Goal: Task Accomplishment & Management: Use online tool/utility

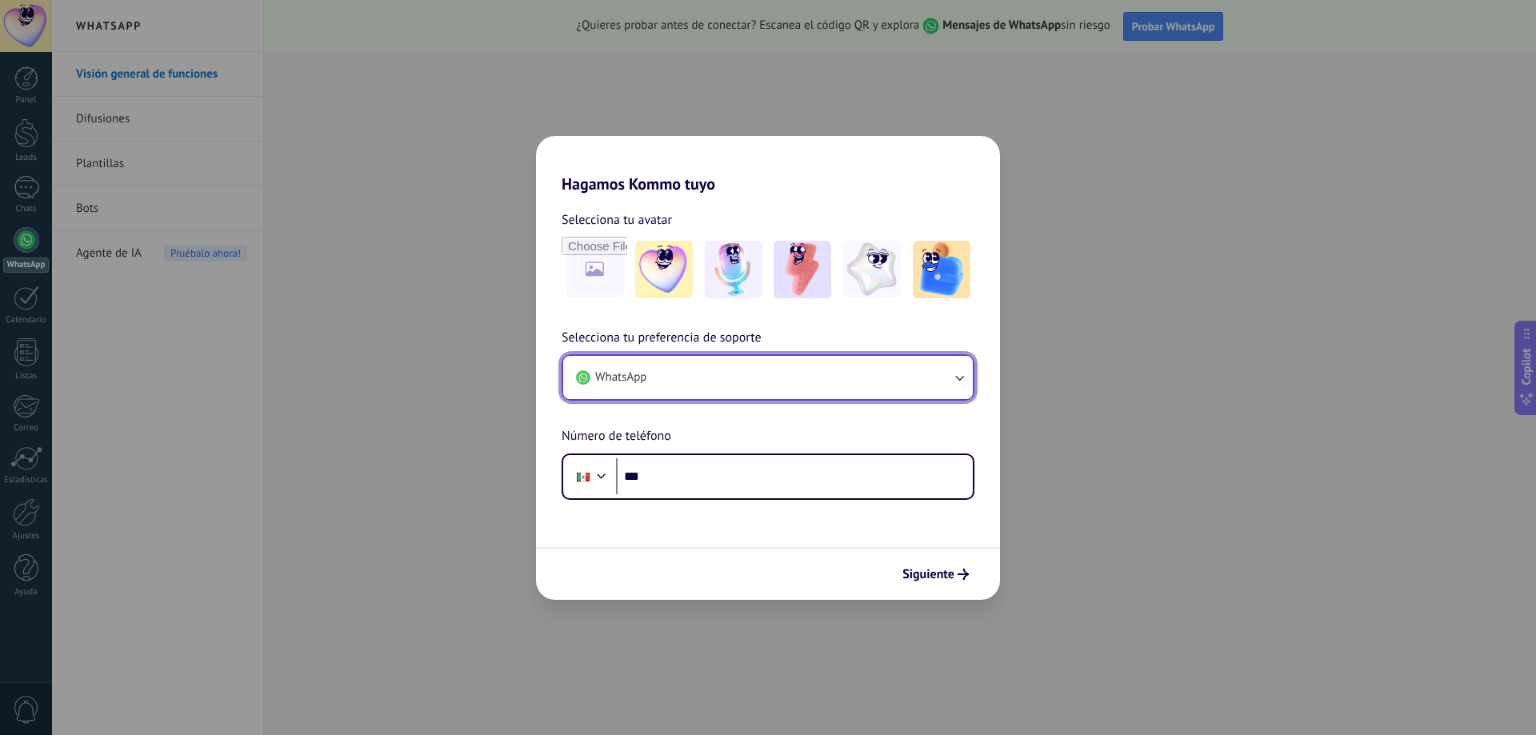
click at [663, 368] on button "WhatsApp" at bounding box center [768, 377] width 410 height 43
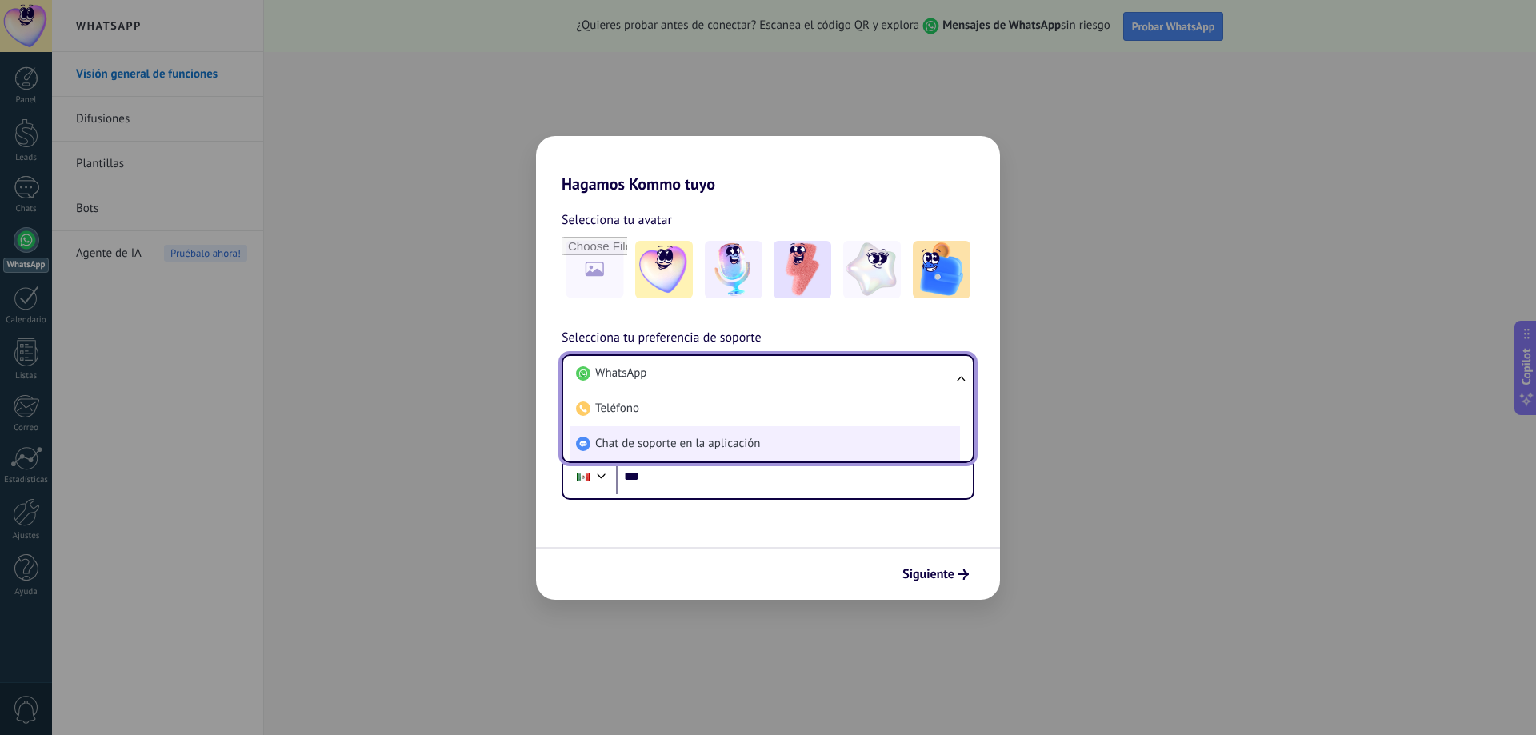
click at [696, 435] on li "Chat de soporte en la aplicación" at bounding box center [765, 444] width 391 height 35
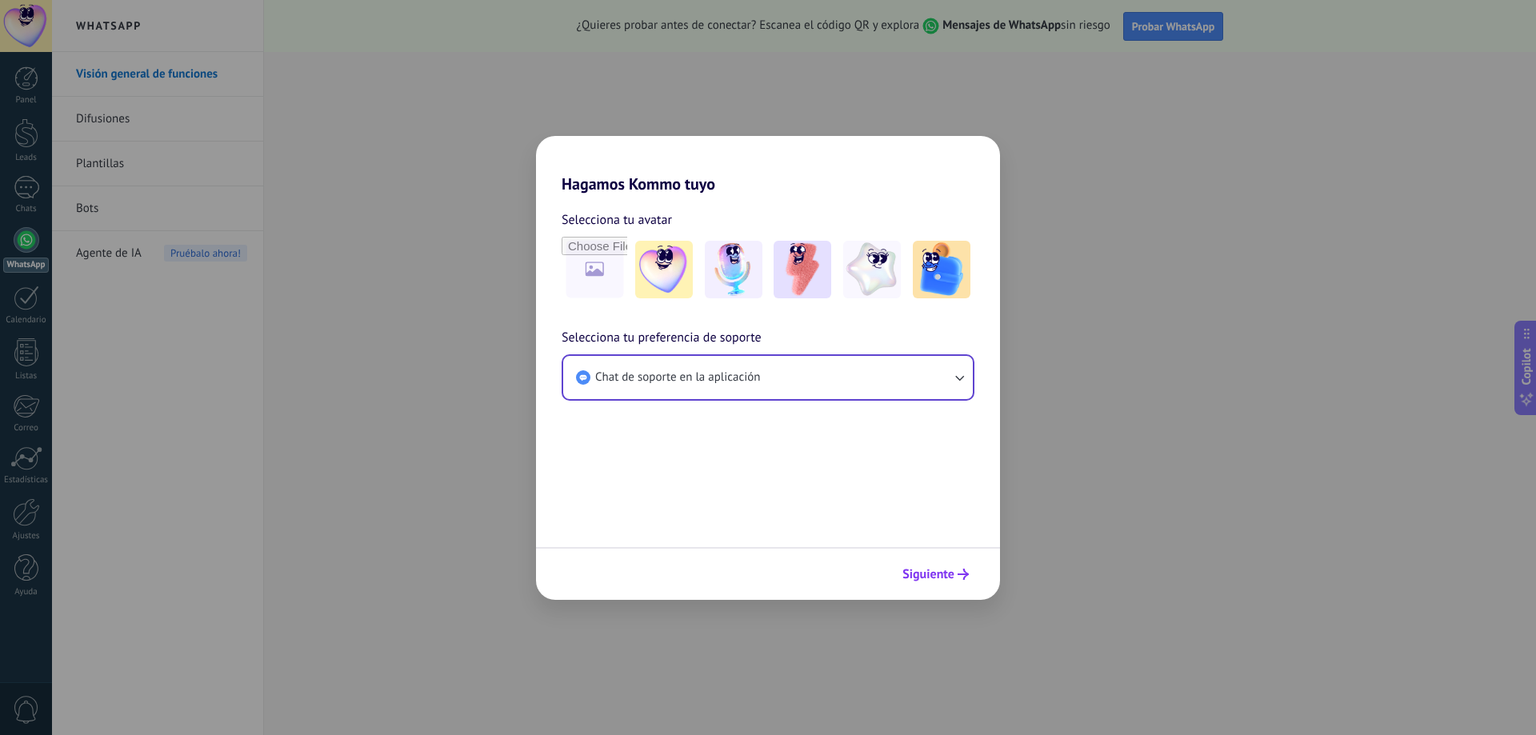
click at [959, 572] on icon "submit" at bounding box center [963, 574] width 11 height 11
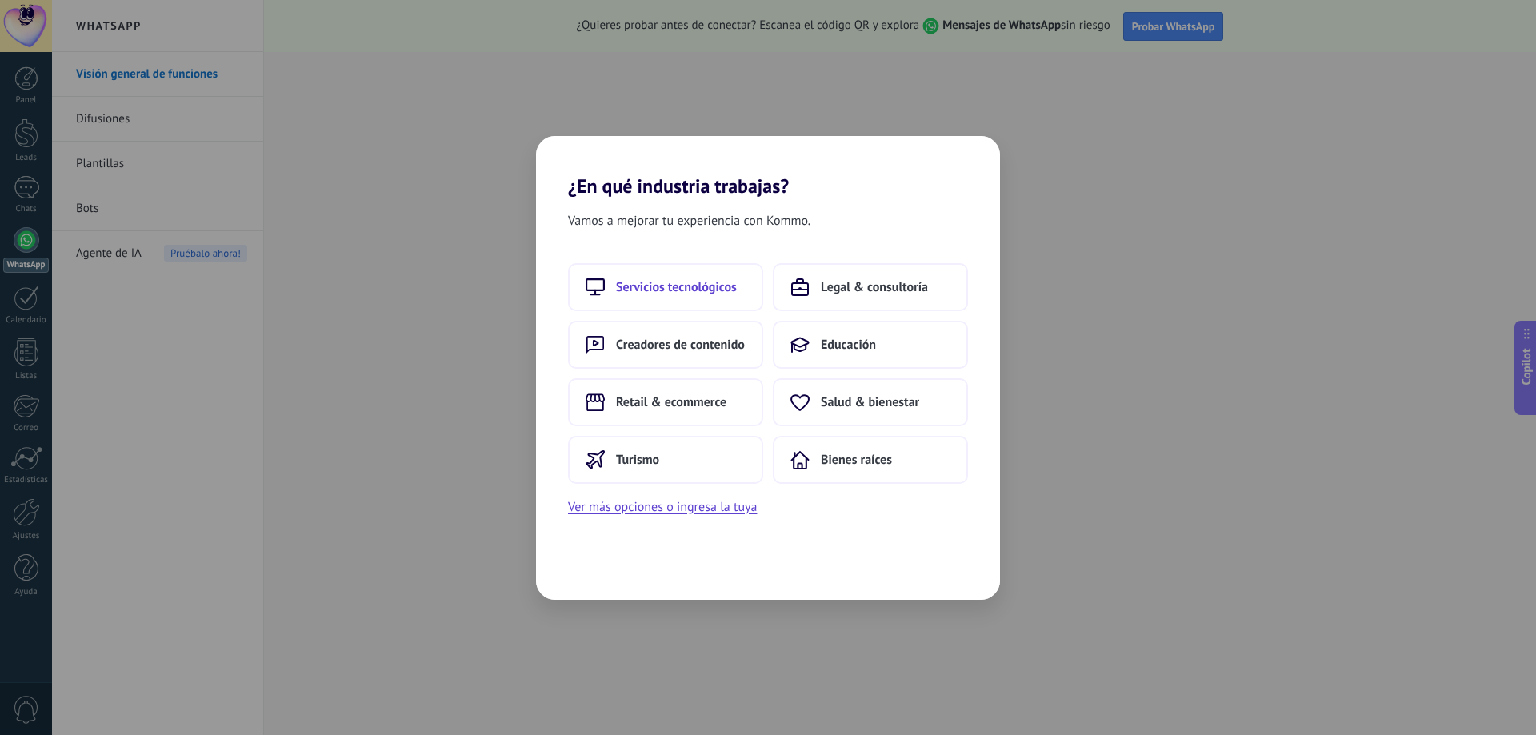
click at [643, 286] on span "Servicios tecnológicos" at bounding box center [676, 287] width 121 height 16
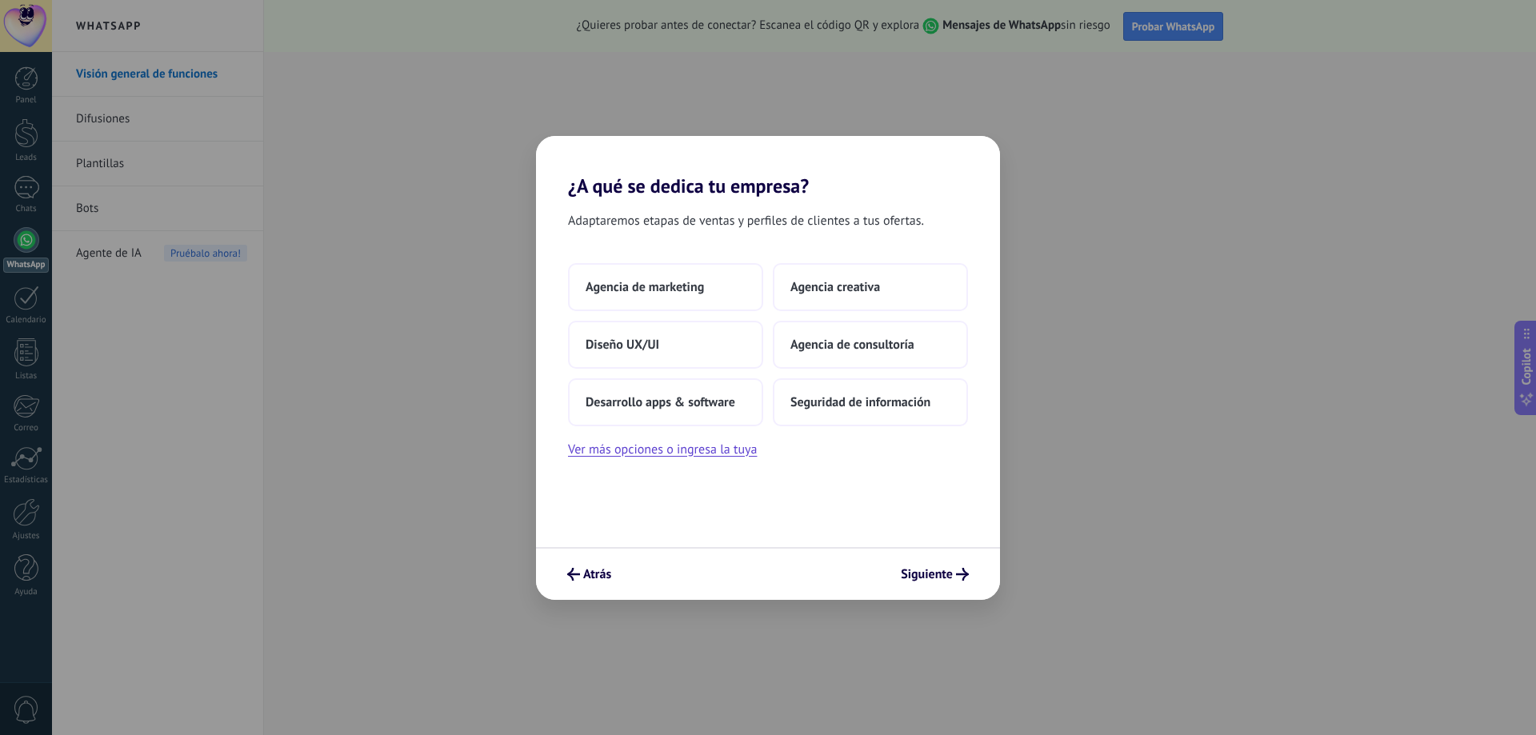
click at [643, 286] on span "Agencia de marketing" at bounding box center [645, 287] width 118 height 16
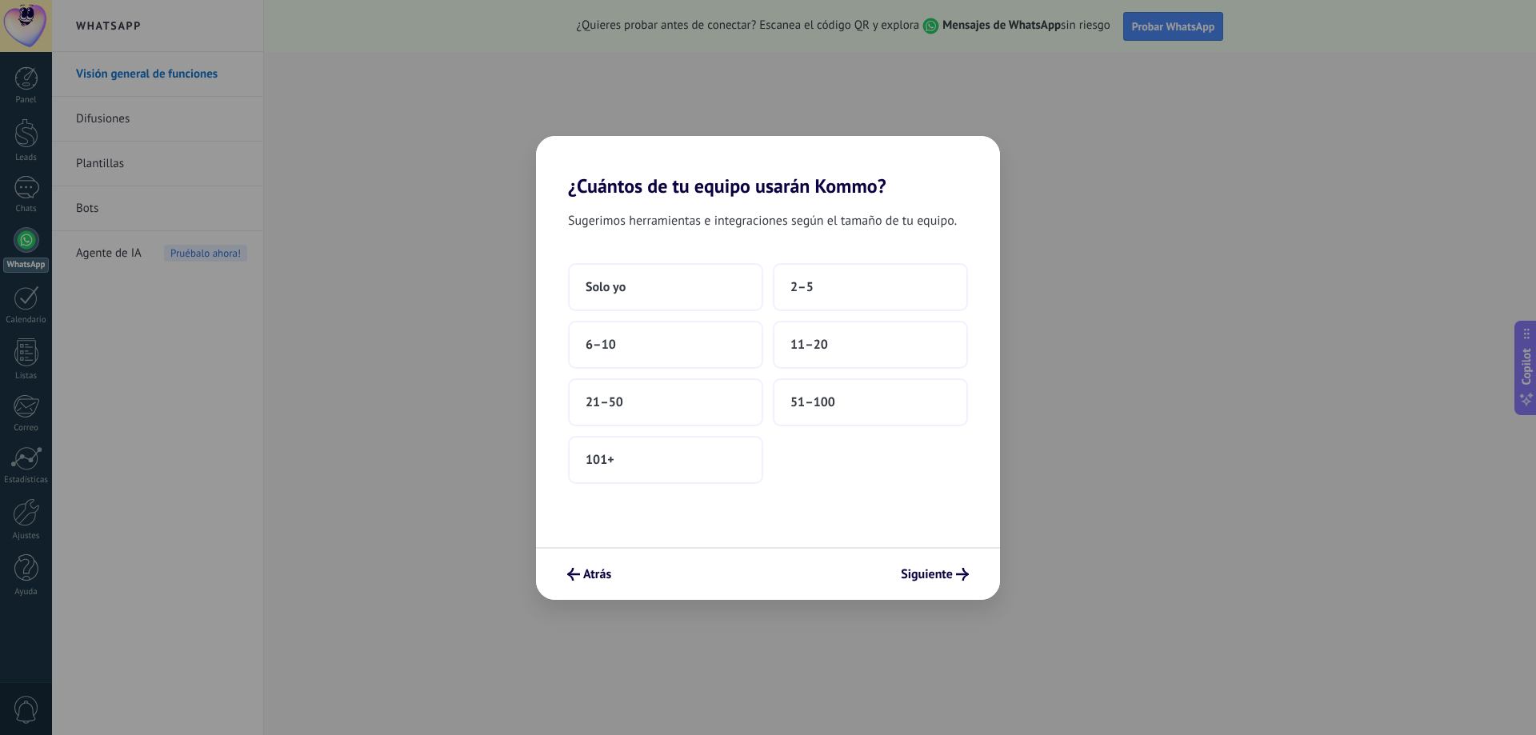
click at [643, 286] on button "Solo yo" at bounding box center [665, 287] width 195 height 48
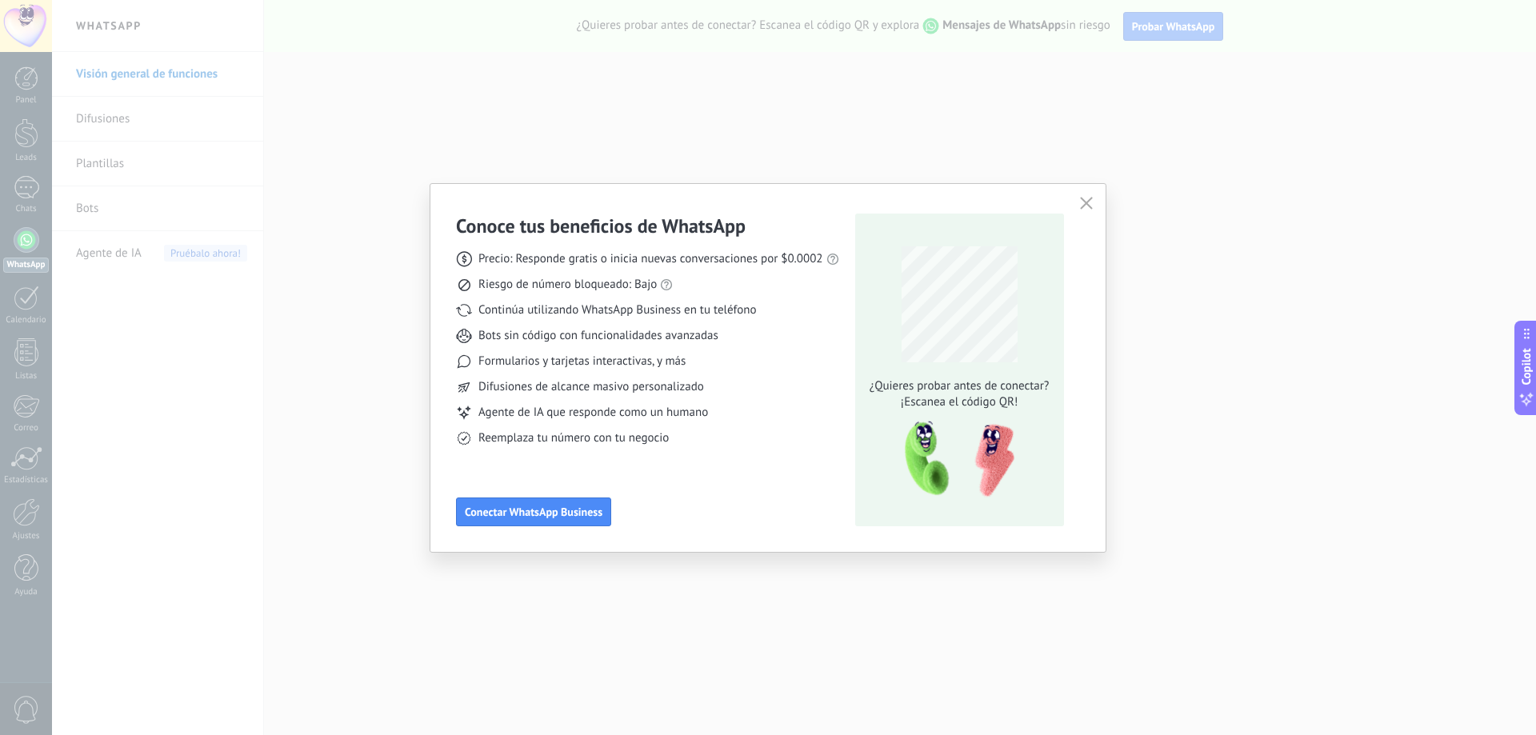
click at [709, 94] on div "Conoce tus beneficios de WhatsApp Precio: Responde gratis o inicia nuevas conve…" at bounding box center [768, 367] width 1536 height 735
click at [1078, 206] on button "button" at bounding box center [1086, 204] width 21 height 22
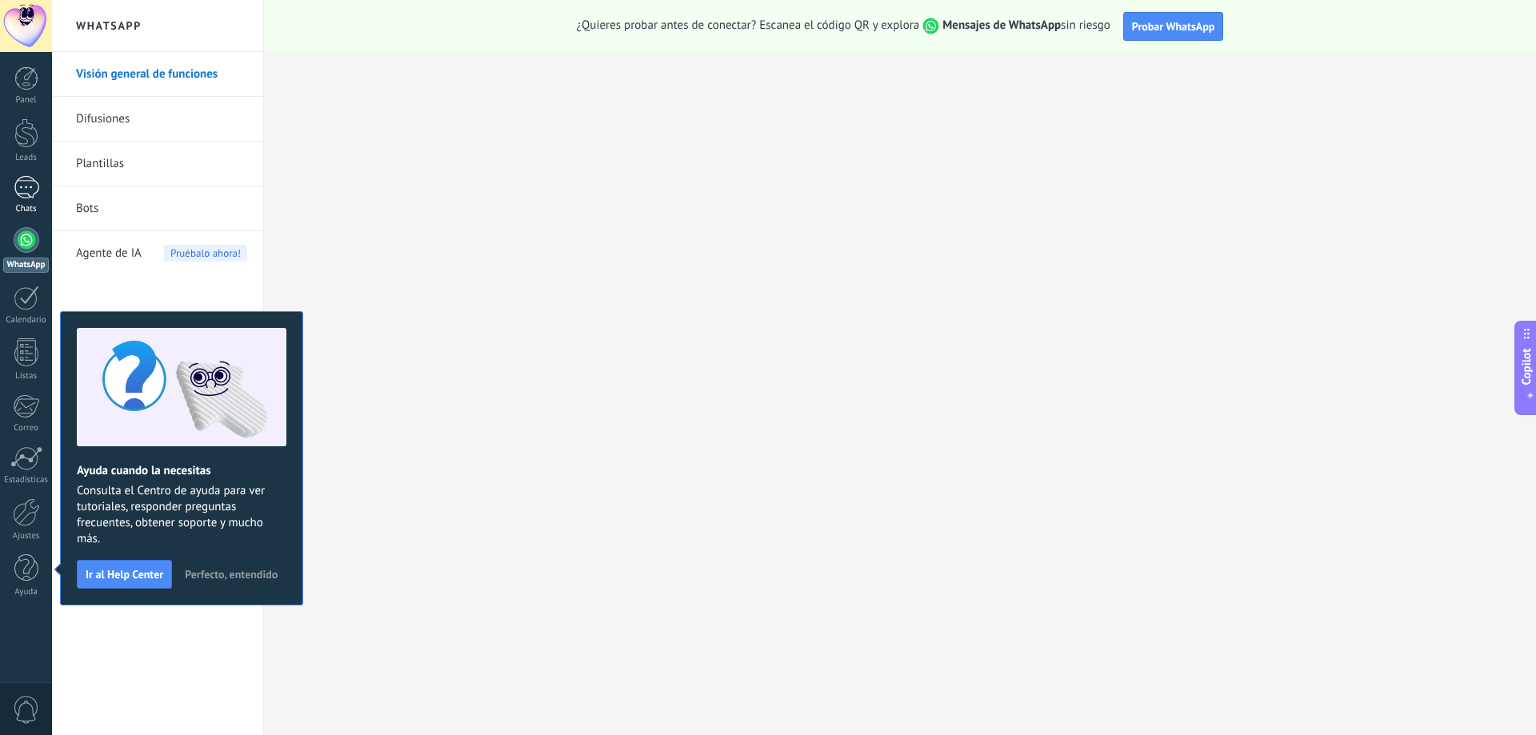
click at [30, 189] on div at bounding box center [27, 187] width 26 height 23
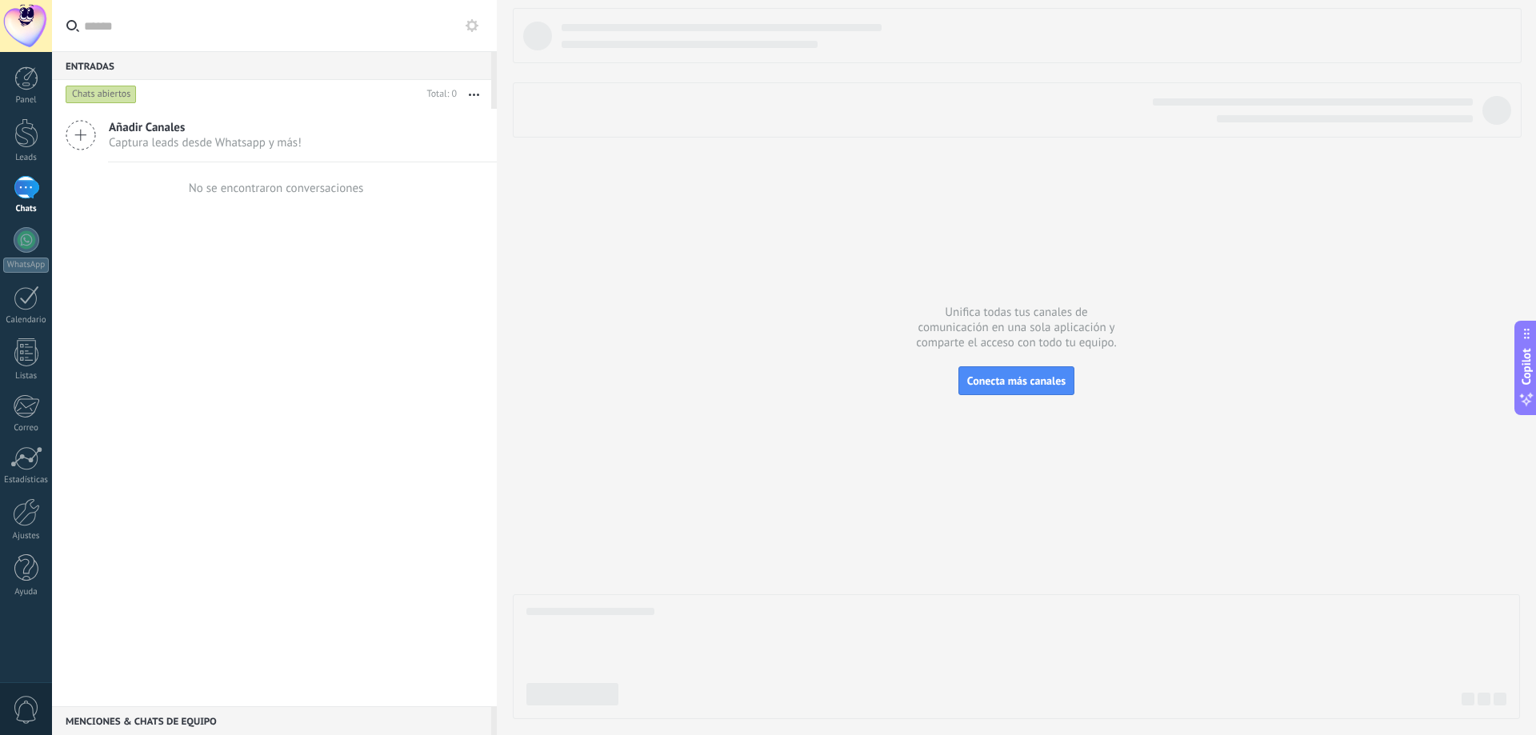
click at [182, 122] on body ".abecls-1,.abecls-2{fill-rule:evenodd}.abecls-2{fill:#fff} .abhcls-1{fill:none}…" at bounding box center [768, 367] width 1536 height 735
click at [359, 124] on div "Añadir Canales Captura leads desde Whatsapp y más!" at bounding box center [274, 136] width 445 height 54
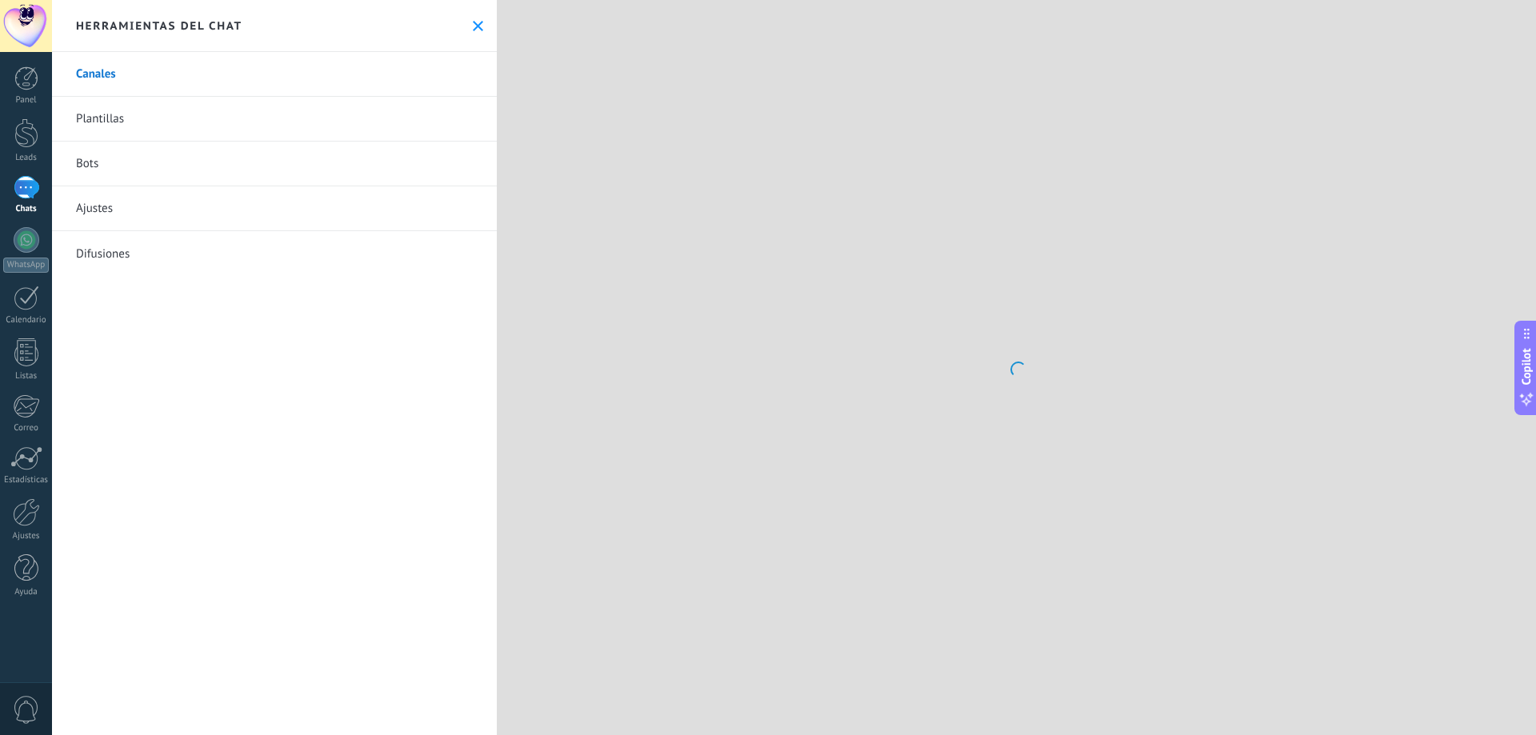
click at [239, 155] on link "Bots" at bounding box center [274, 164] width 445 height 45
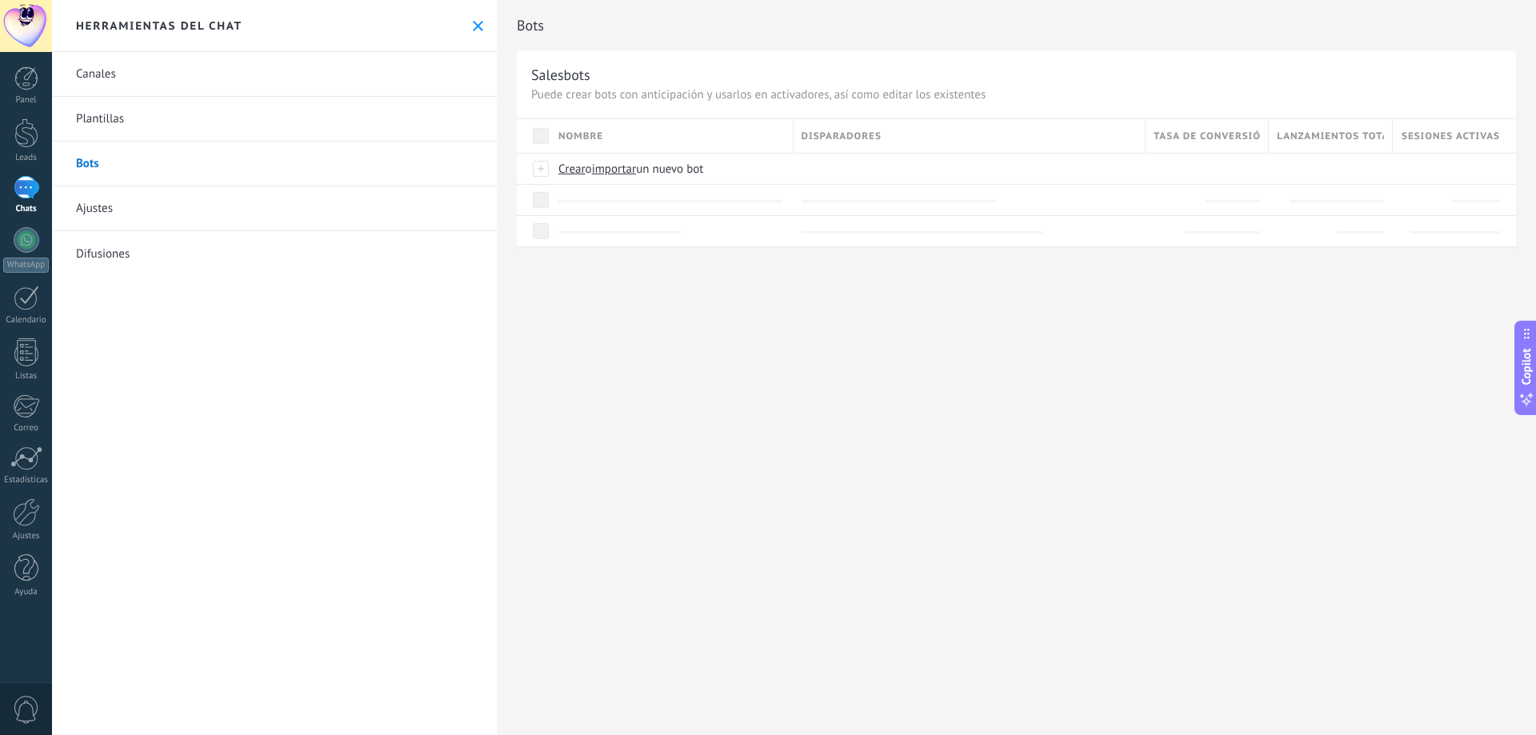
click at [233, 88] on link "Canales" at bounding box center [274, 74] width 445 height 45
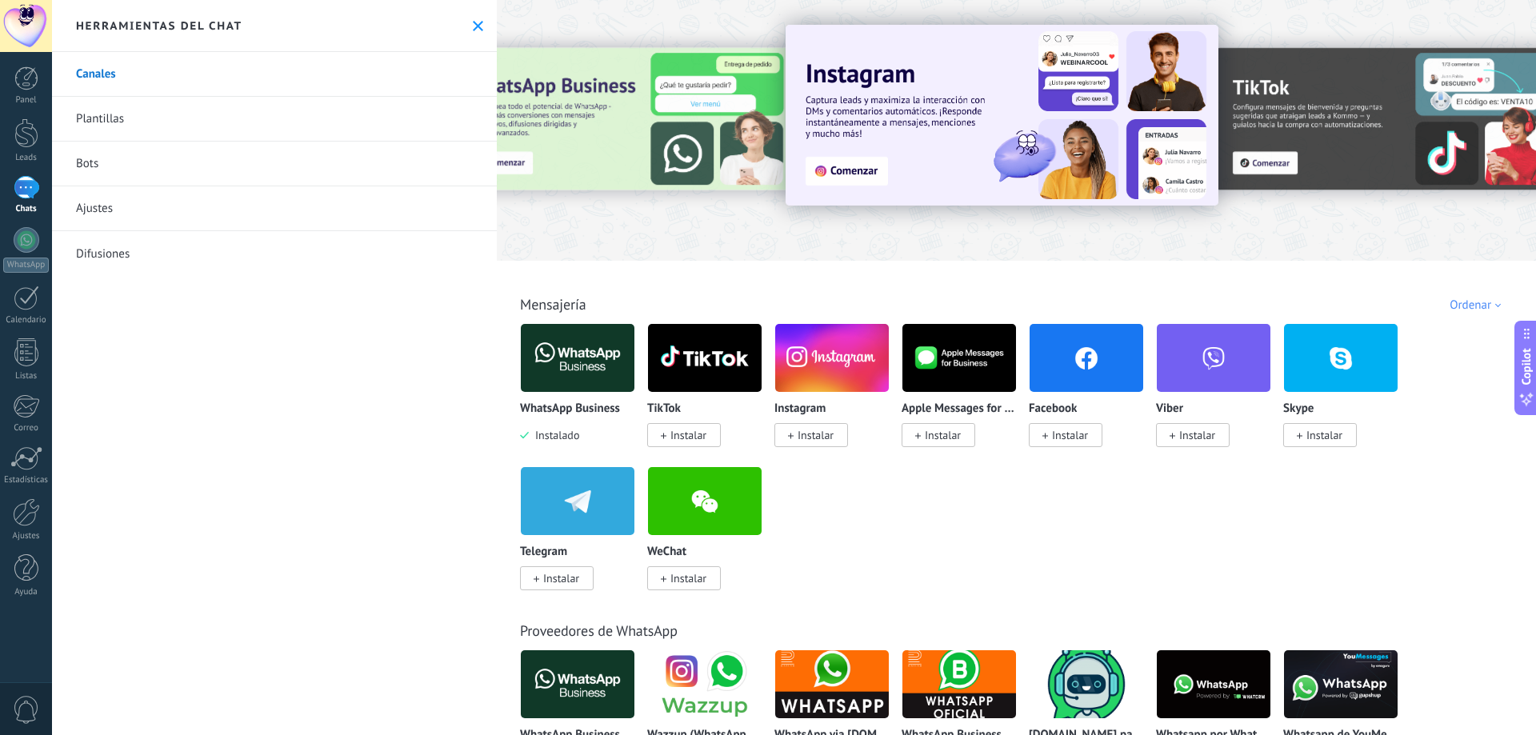
click at [590, 358] on img at bounding box center [578, 358] width 114 height 78
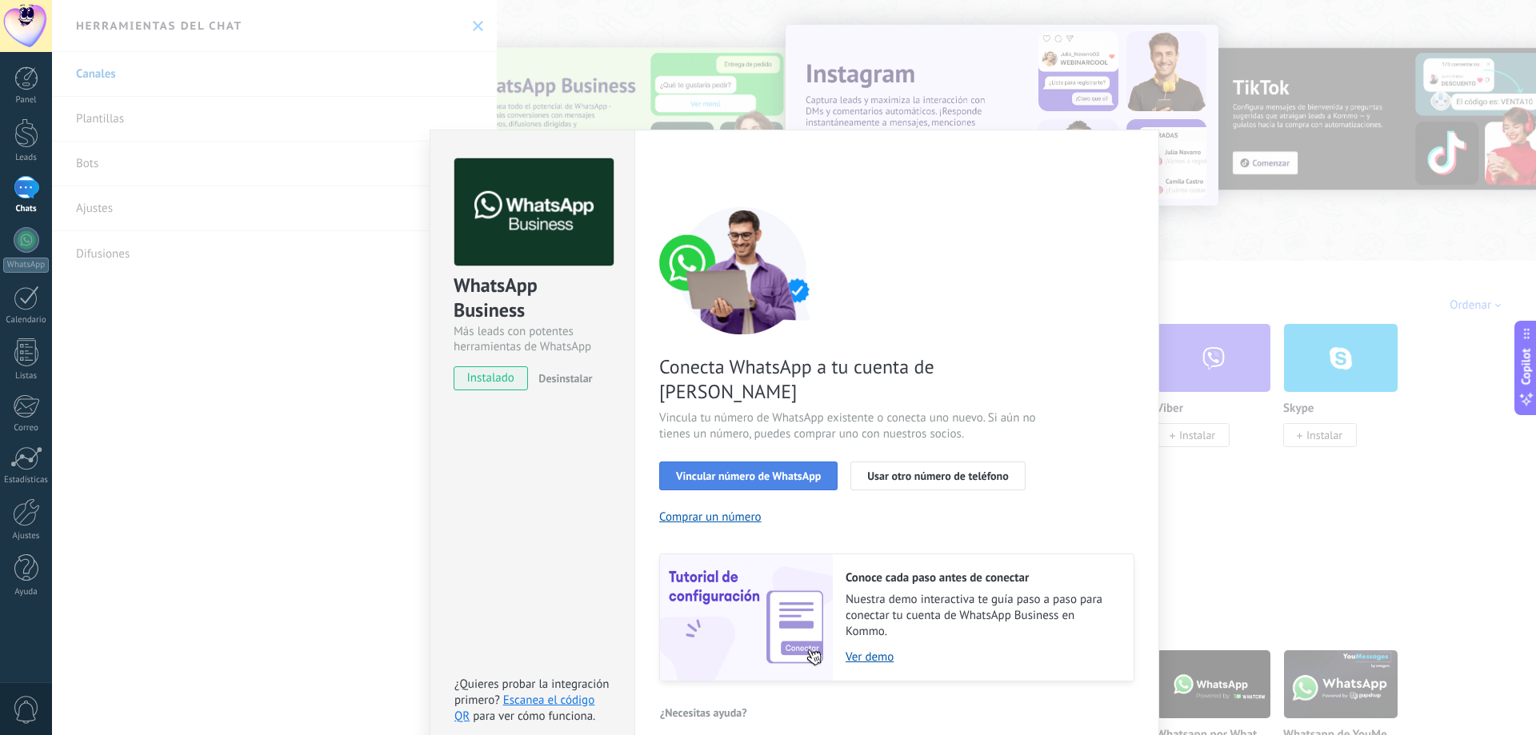
click at [683, 462] on button "Vincular número de WhatsApp" at bounding box center [748, 476] width 178 height 29
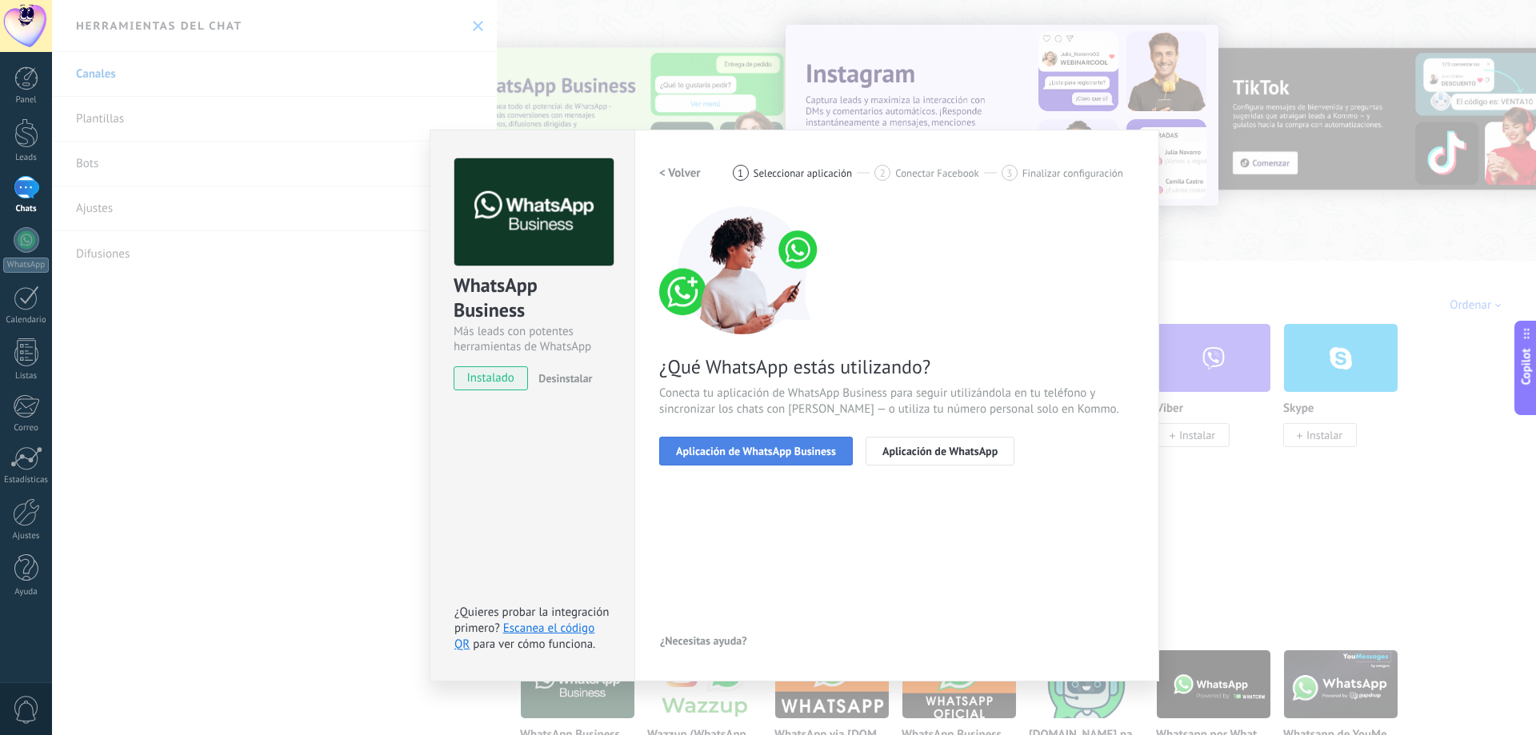
click at [684, 442] on button "Aplicación de WhatsApp Business" at bounding box center [756, 451] width 194 height 29
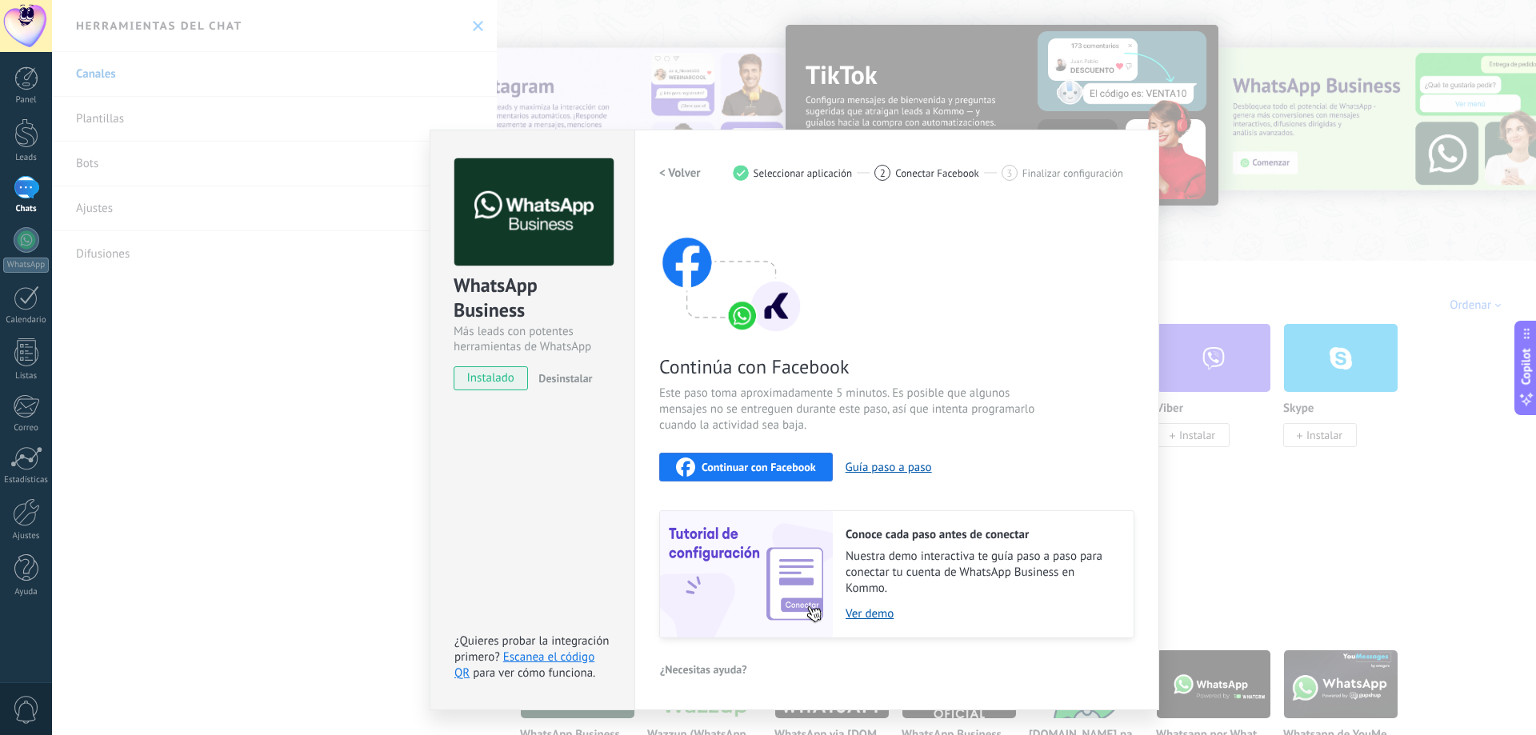
click at [691, 465] on icon "button" at bounding box center [685, 467] width 19 height 19
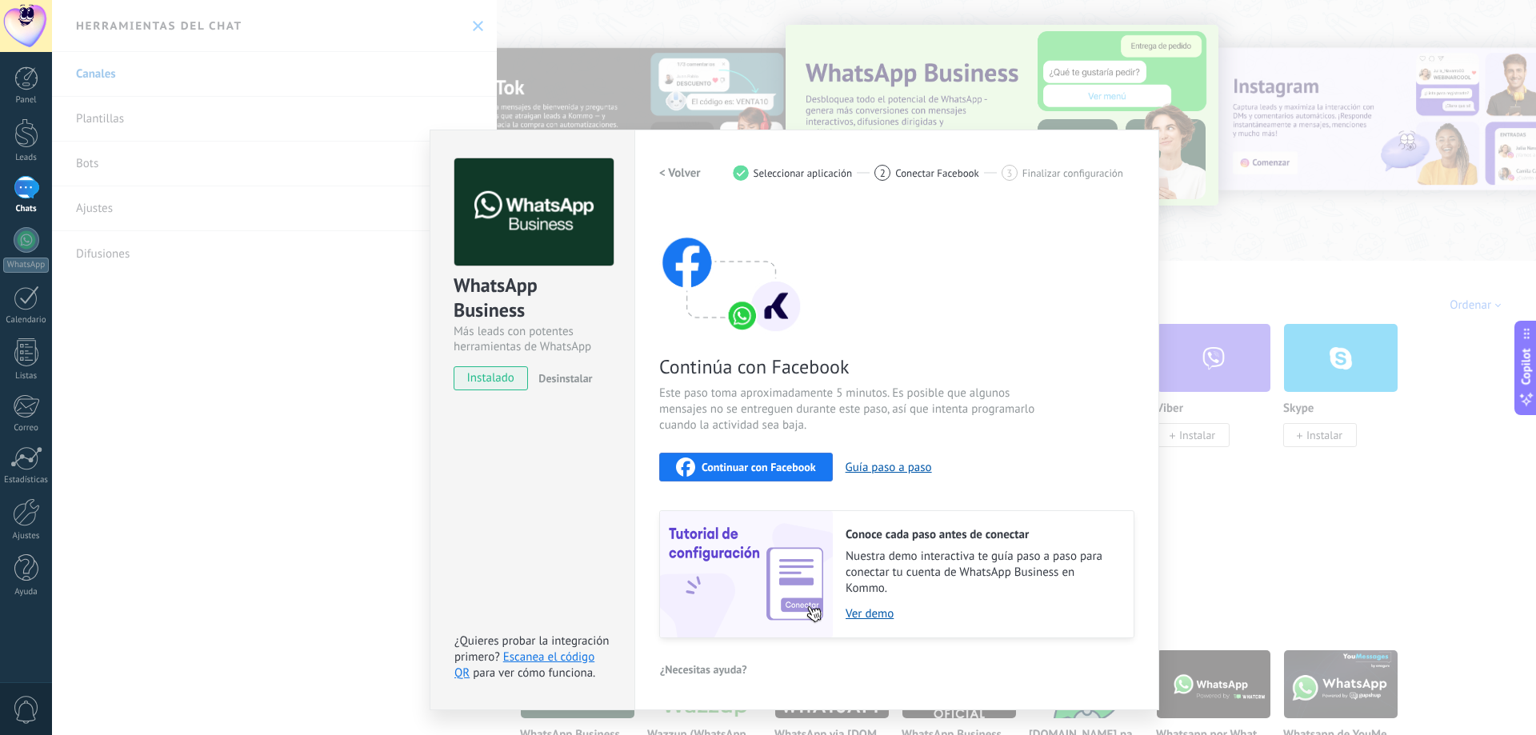
click at [1116, 98] on div "WhatsApp Business Más leads con potentes herramientas de WhatsApp instalado Des…" at bounding box center [794, 367] width 1484 height 735
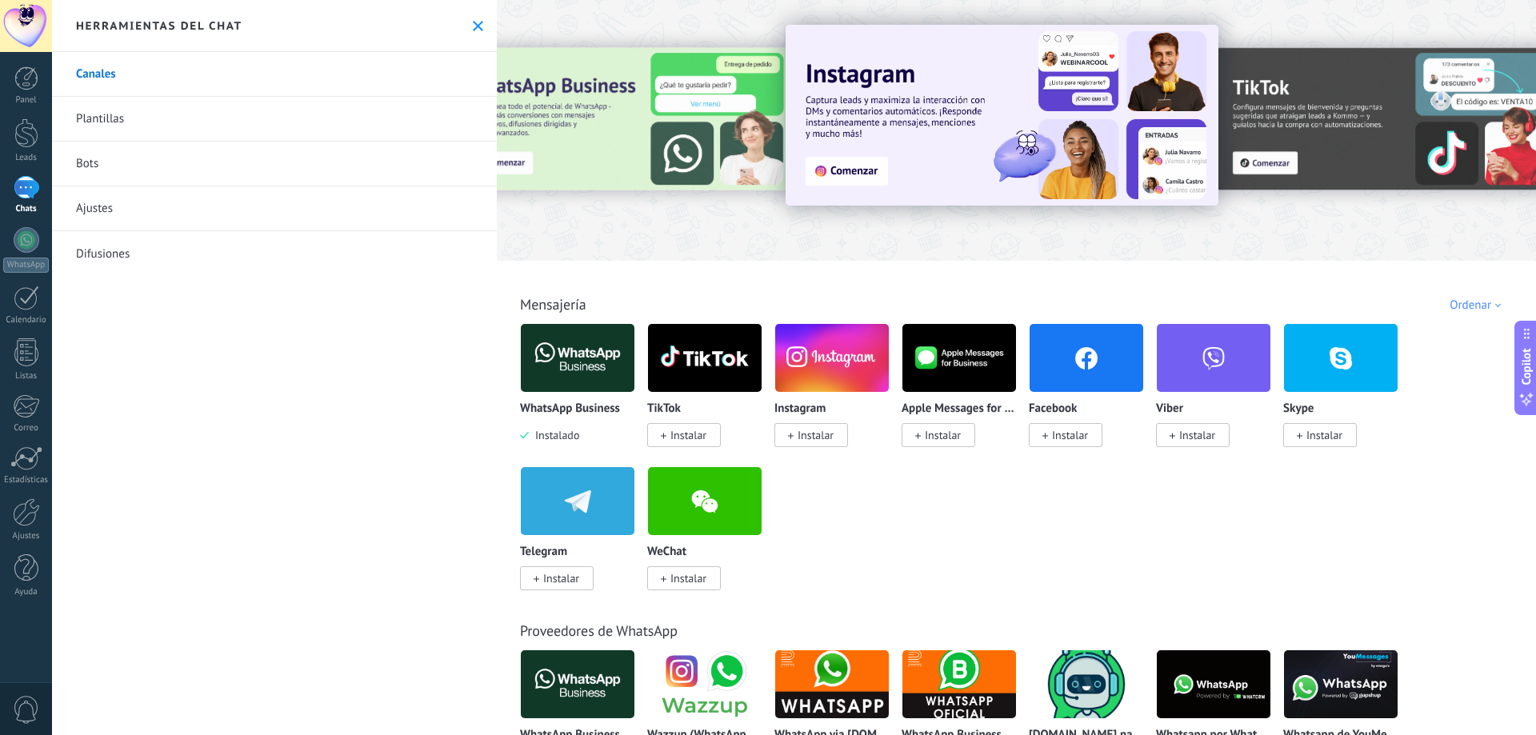
click at [590, 370] on img at bounding box center [578, 358] width 114 height 78
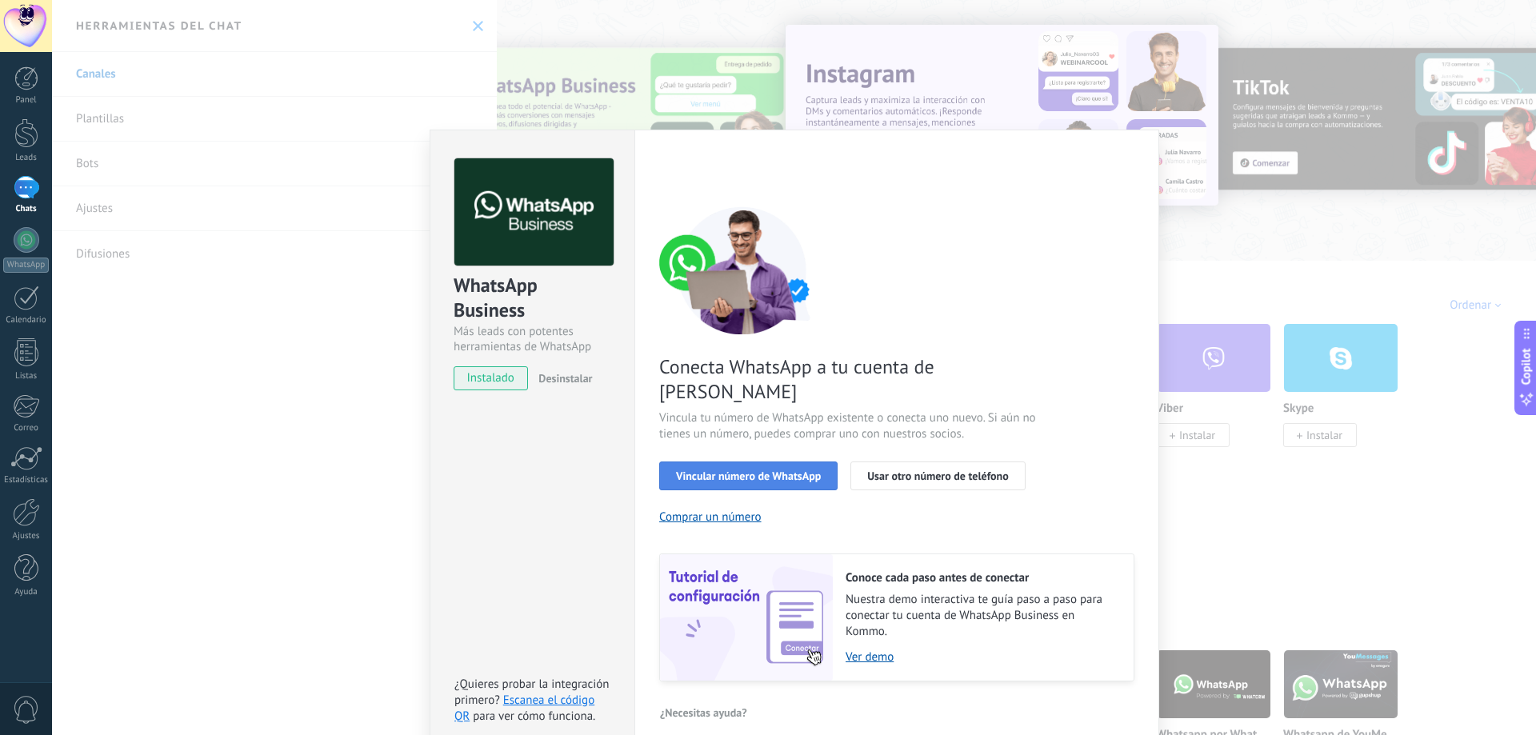
click at [755, 471] on span "Vincular número de WhatsApp" at bounding box center [748, 476] width 145 height 11
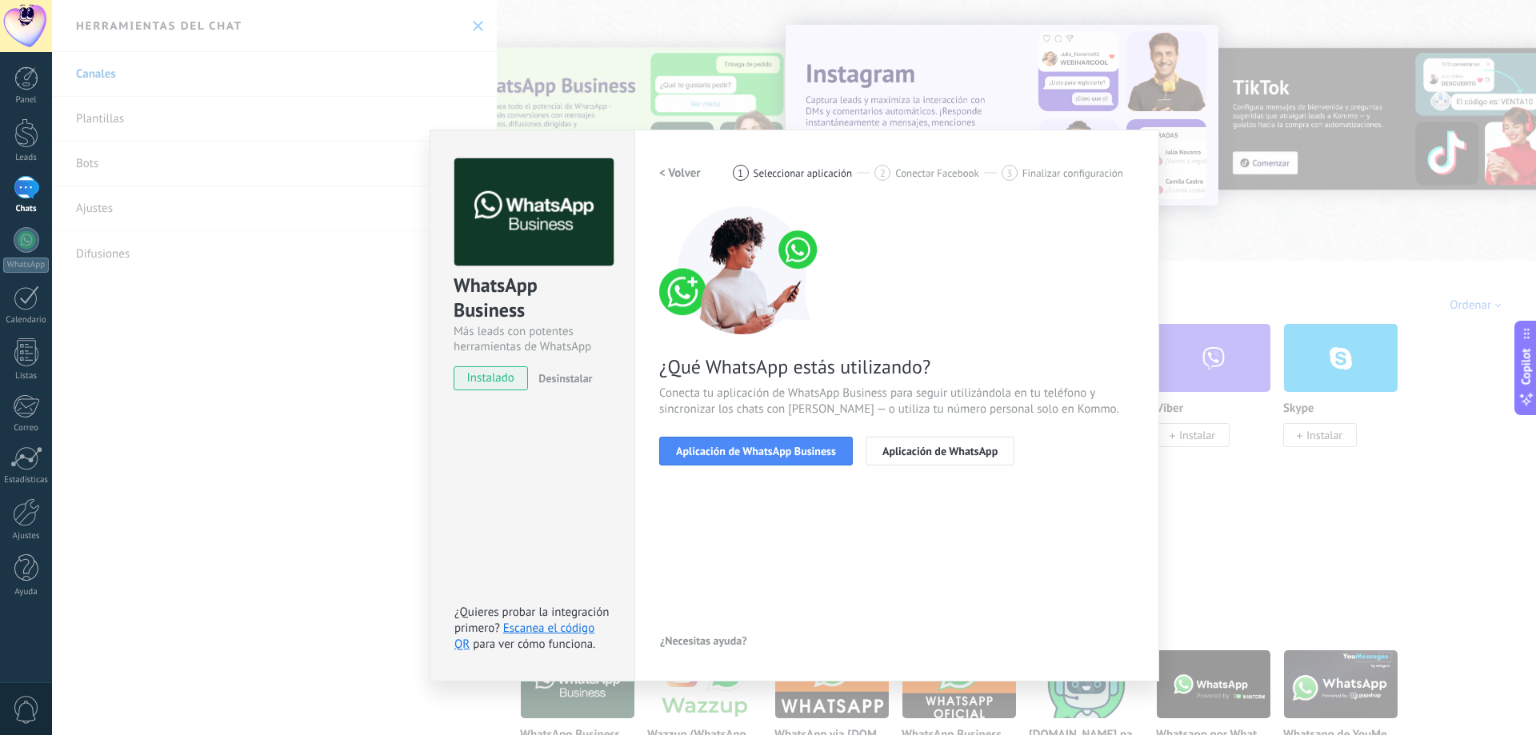
click at [755, 447] on span "Aplicación de WhatsApp Business" at bounding box center [756, 451] width 160 height 11
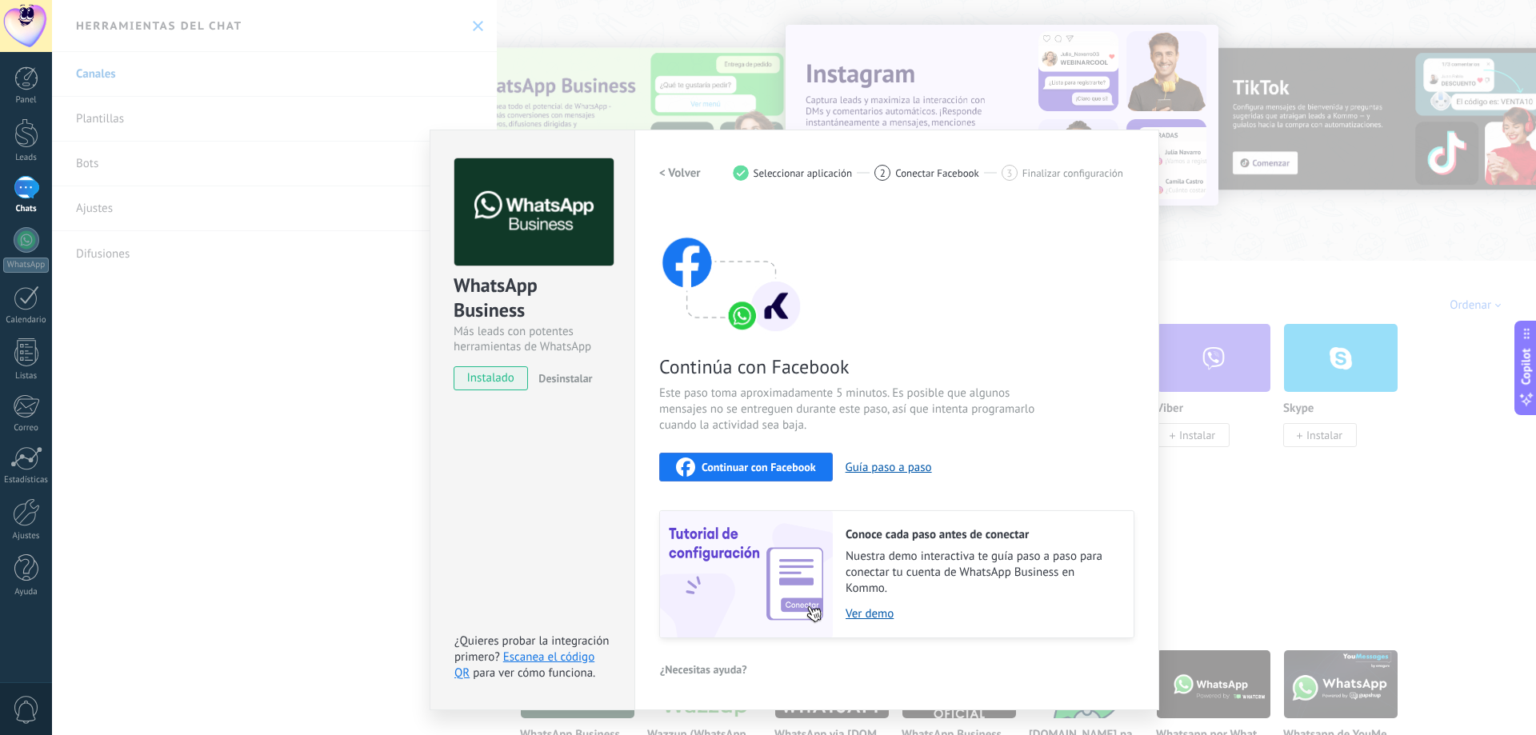
click at [746, 462] on span "Continuar con Facebook" at bounding box center [759, 467] width 114 height 11
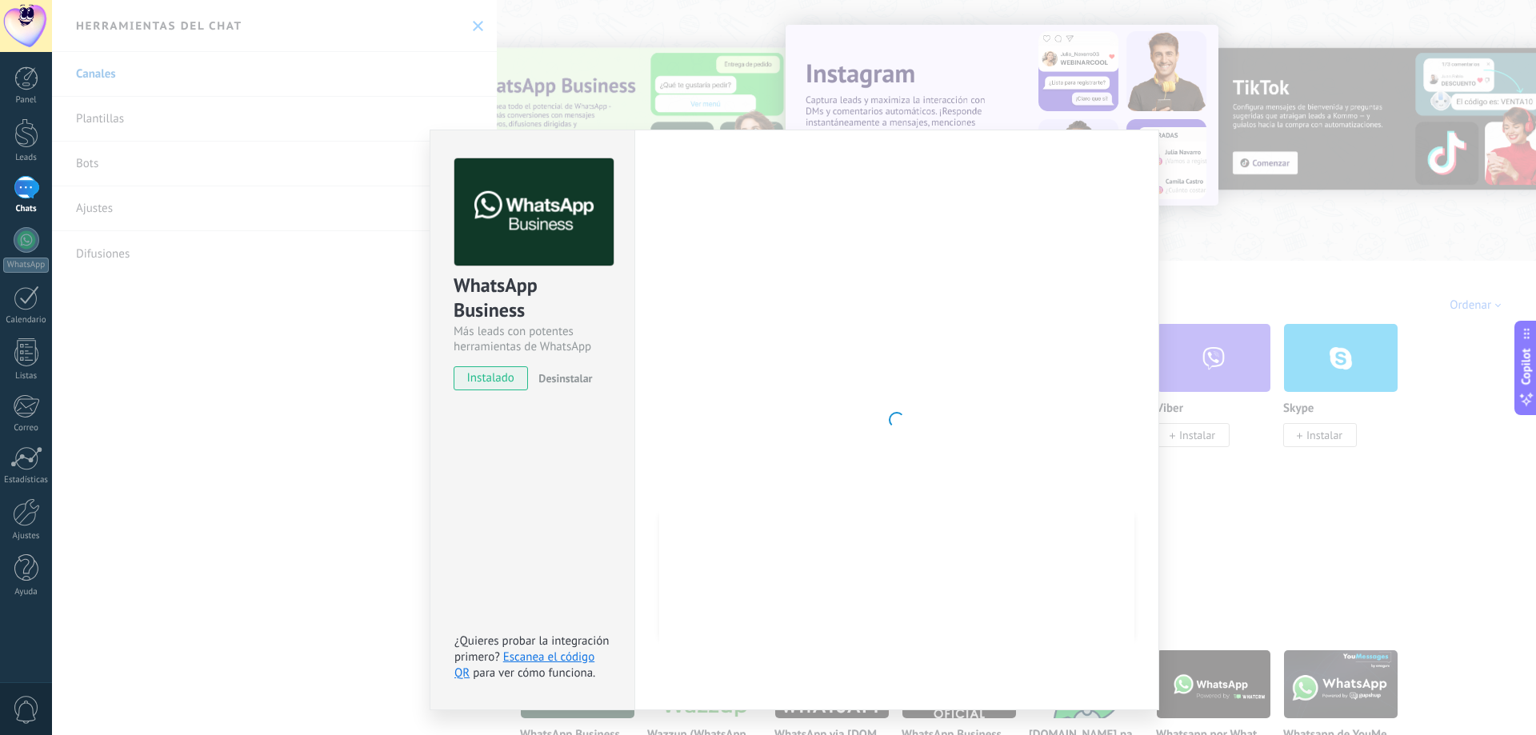
drag, startPoint x: 927, startPoint y: 631, endPoint x: 958, endPoint y: 653, distance: 37.8
click at [927, 631] on div at bounding box center [896, 419] width 475 height 523
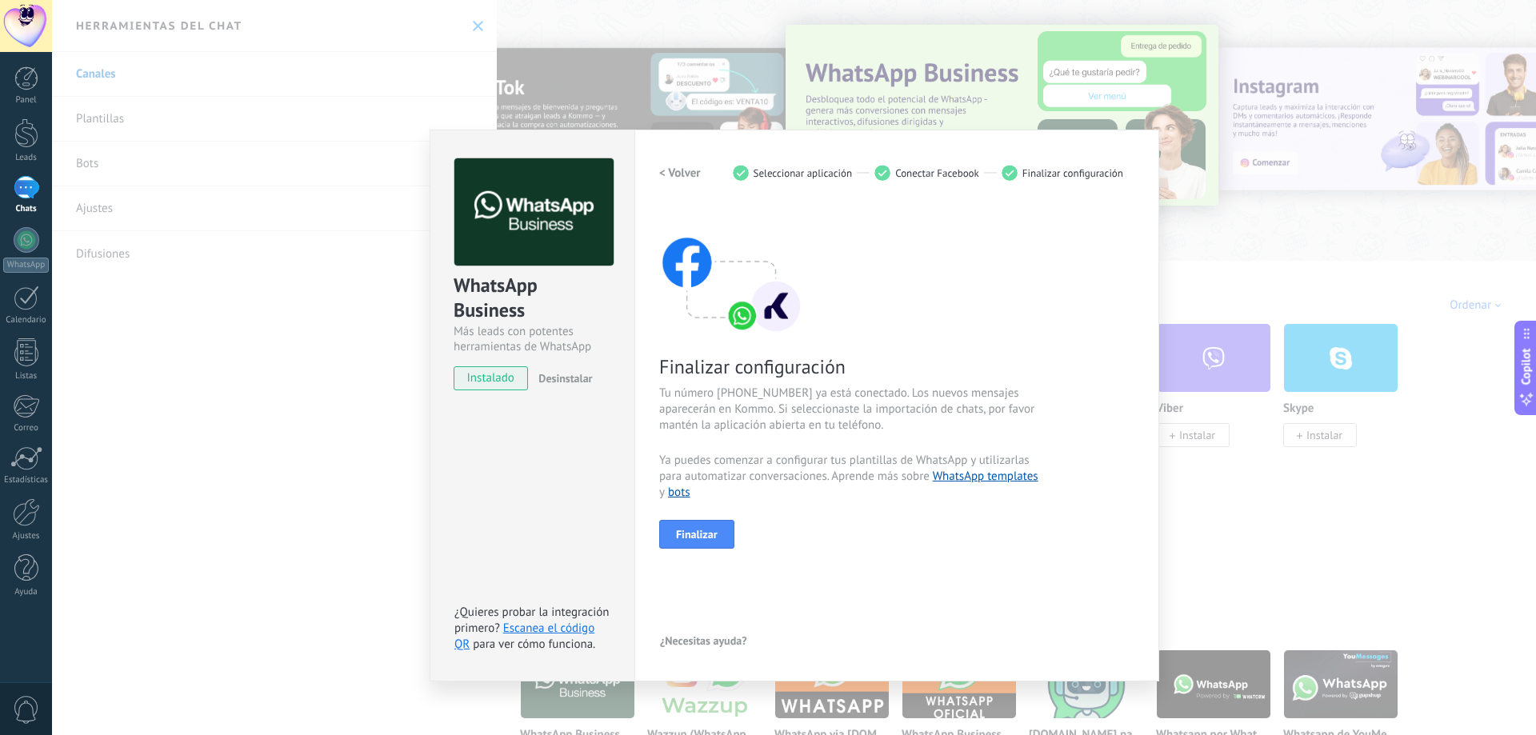
click at [735, 522] on div "Finalizar" at bounding box center [896, 534] width 475 height 29
click at [729, 527] on button "Finalizar" at bounding box center [696, 534] width 75 height 29
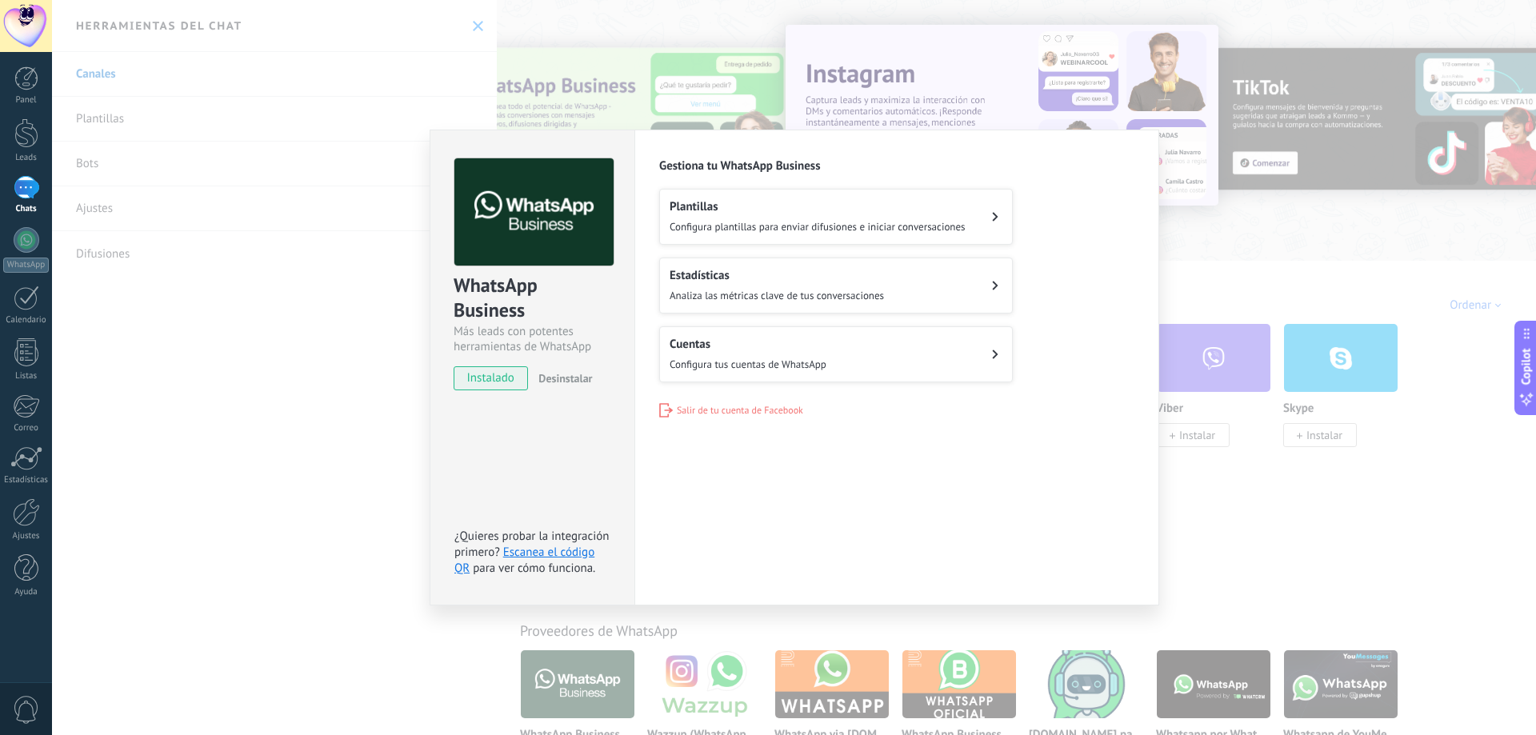
click at [1179, 259] on div "WhatsApp Business Más leads con potentes herramientas de WhatsApp instalado Des…" at bounding box center [794, 367] width 1484 height 735
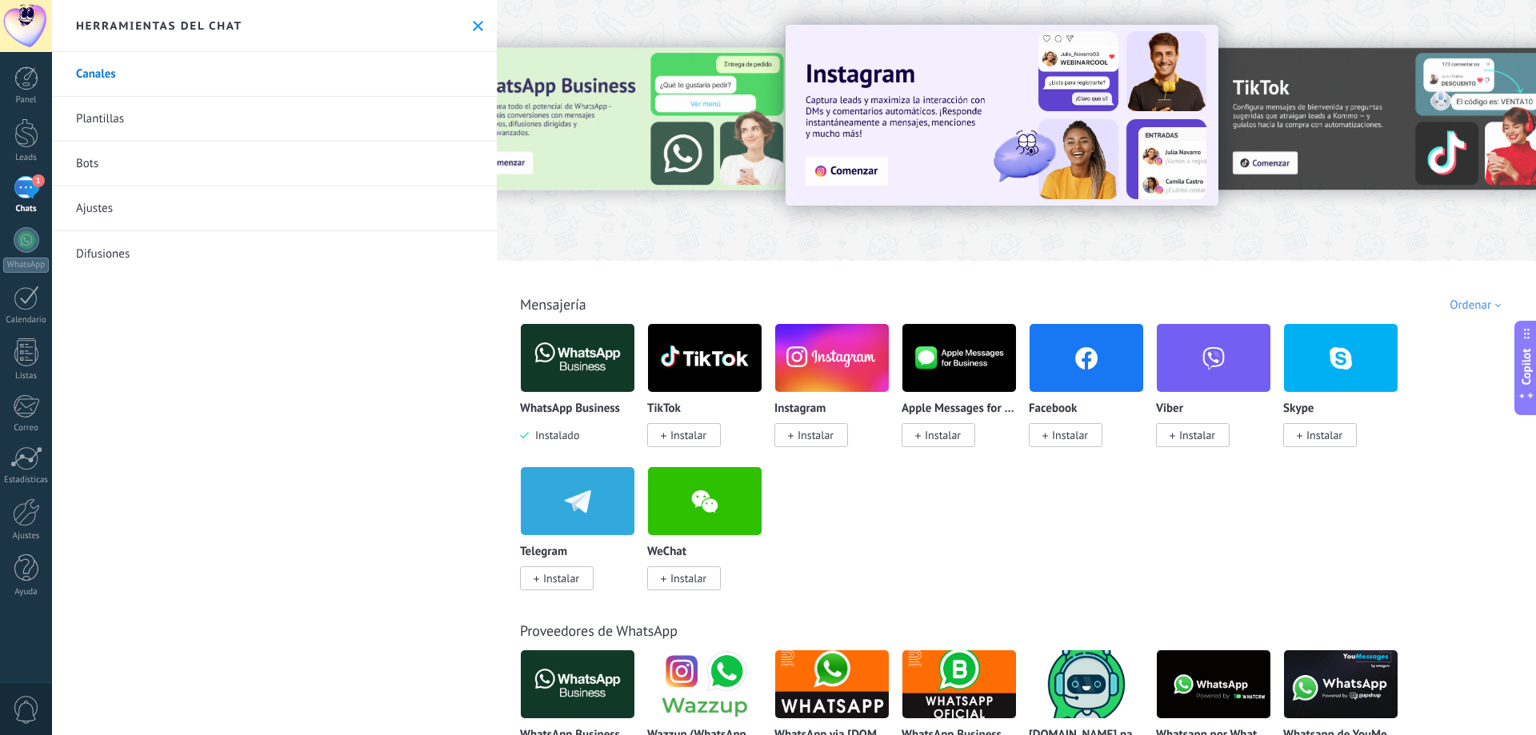
click at [26, 207] on div "Chats" at bounding box center [26, 209] width 46 height 10
